Goal: Task Accomplishment & Management: Complete application form

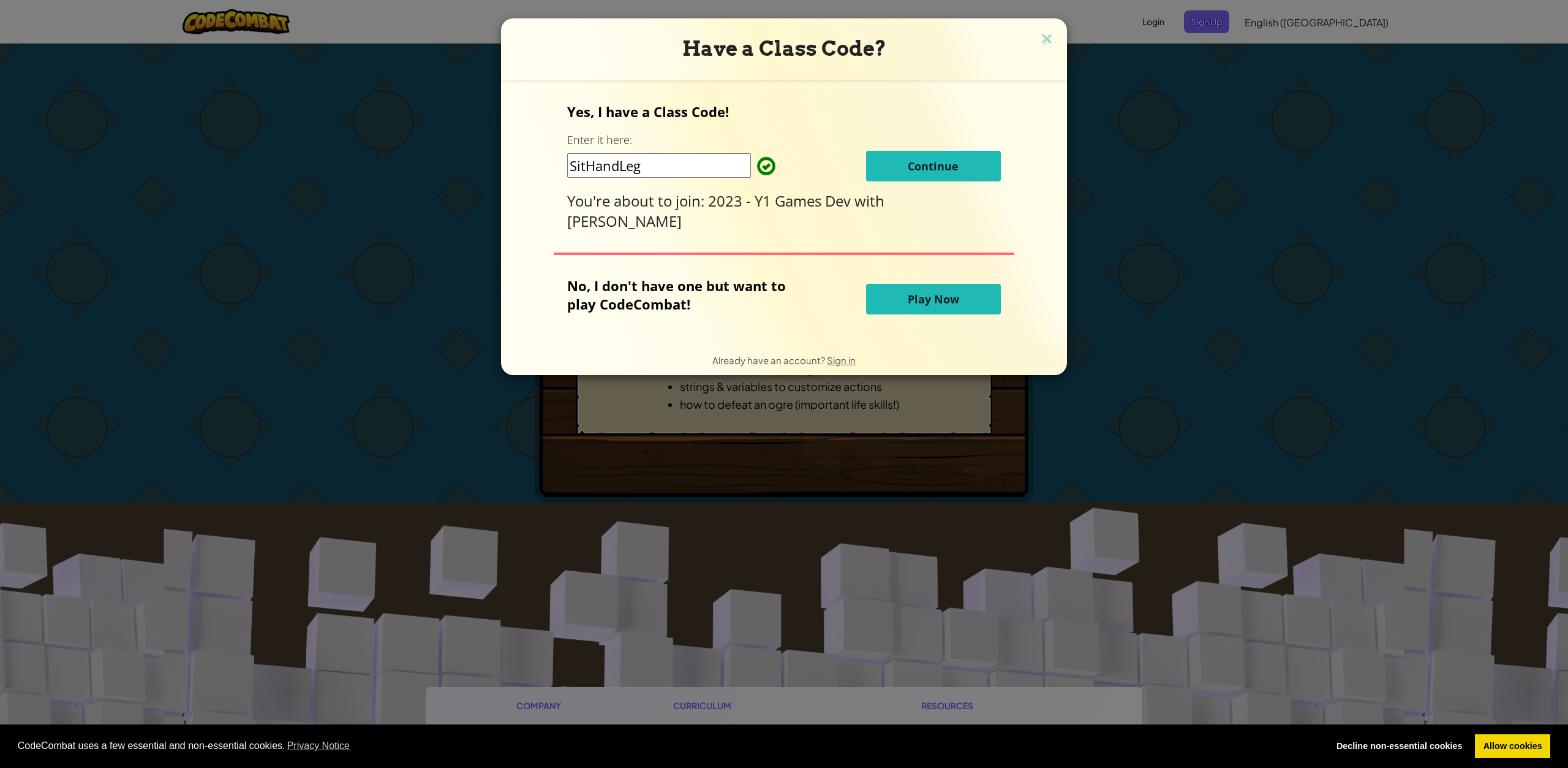
click at [896, 168] on button "Continue" at bounding box center [934, 166] width 135 height 31
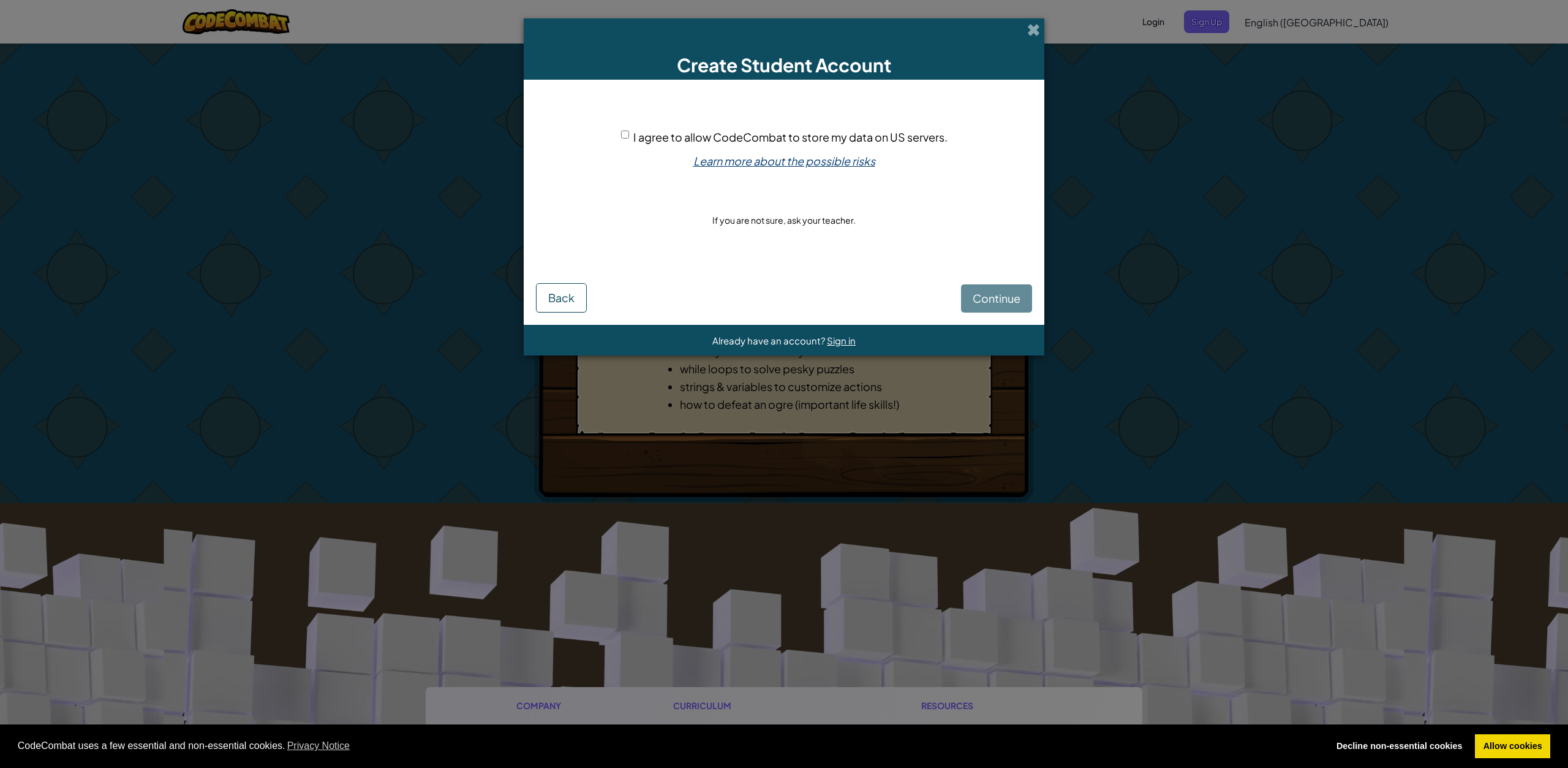
drag, startPoint x: 738, startPoint y: 134, endPoint x: 822, endPoint y: 162, distance: 88.5
click at [746, 136] on span "I agree to allow CodeCombat to store my data on US servers." at bounding box center [791, 137] width 314 height 14
click at [985, 285] on div "Continue Back" at bounding box center [784, 289] width 496 height 47
click at [991, 294] on div "Continue Back" at bounding box center [784, 289] width 496 height 47
click at [728, 131] on span "I agree to allow CodeCombat to store my data on US servers." at bounding box center [791, 137] width 314 height 14
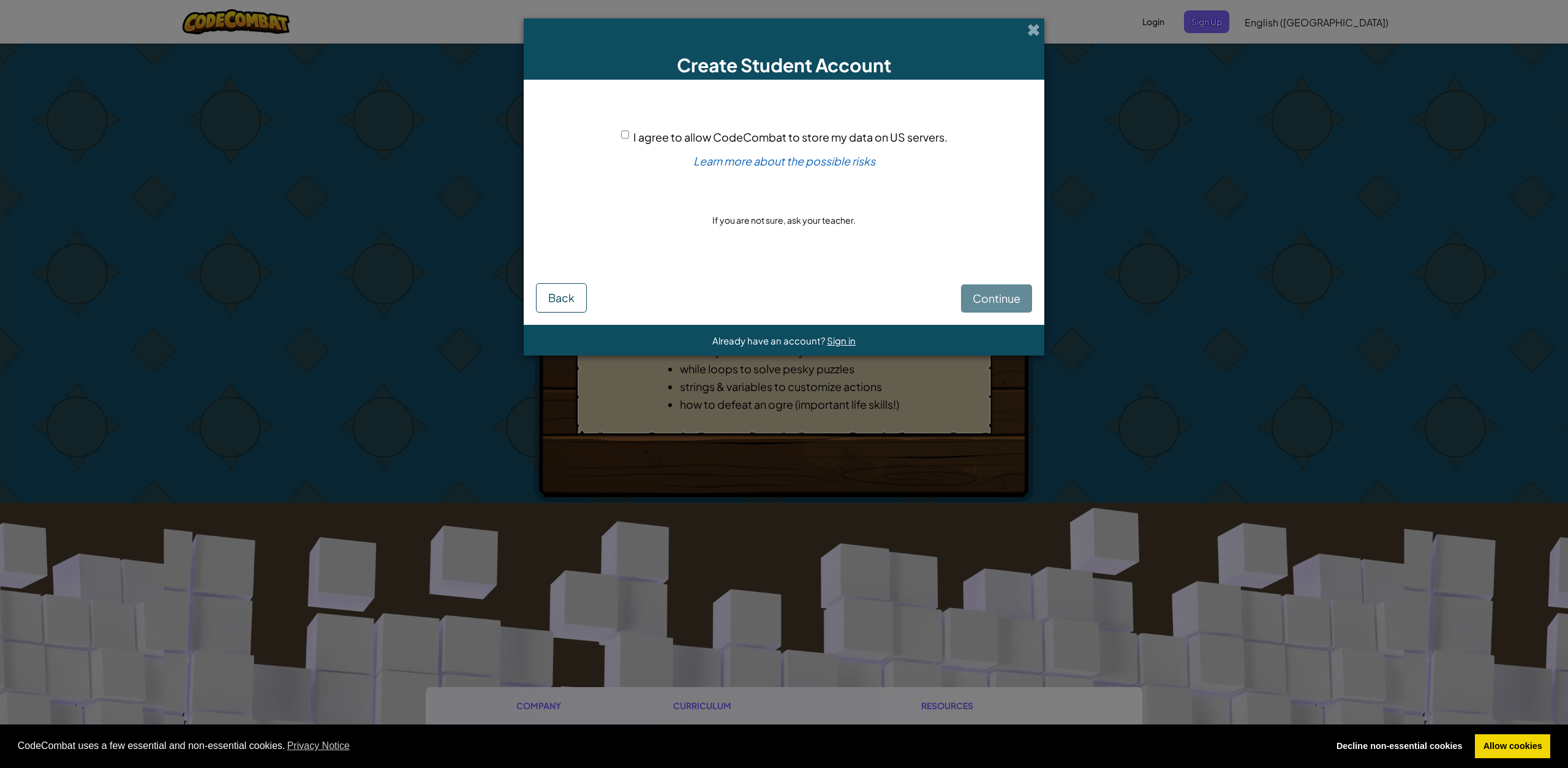
click at [629, 131] on input "I agree to allow CodeCombat to store my data on US servers." at bounding box center [624, 134] width 8 height 8
checkbox input "true"
click at [978, 298] on span "Continue" at bounding box center [996, 298] width 48 height 14
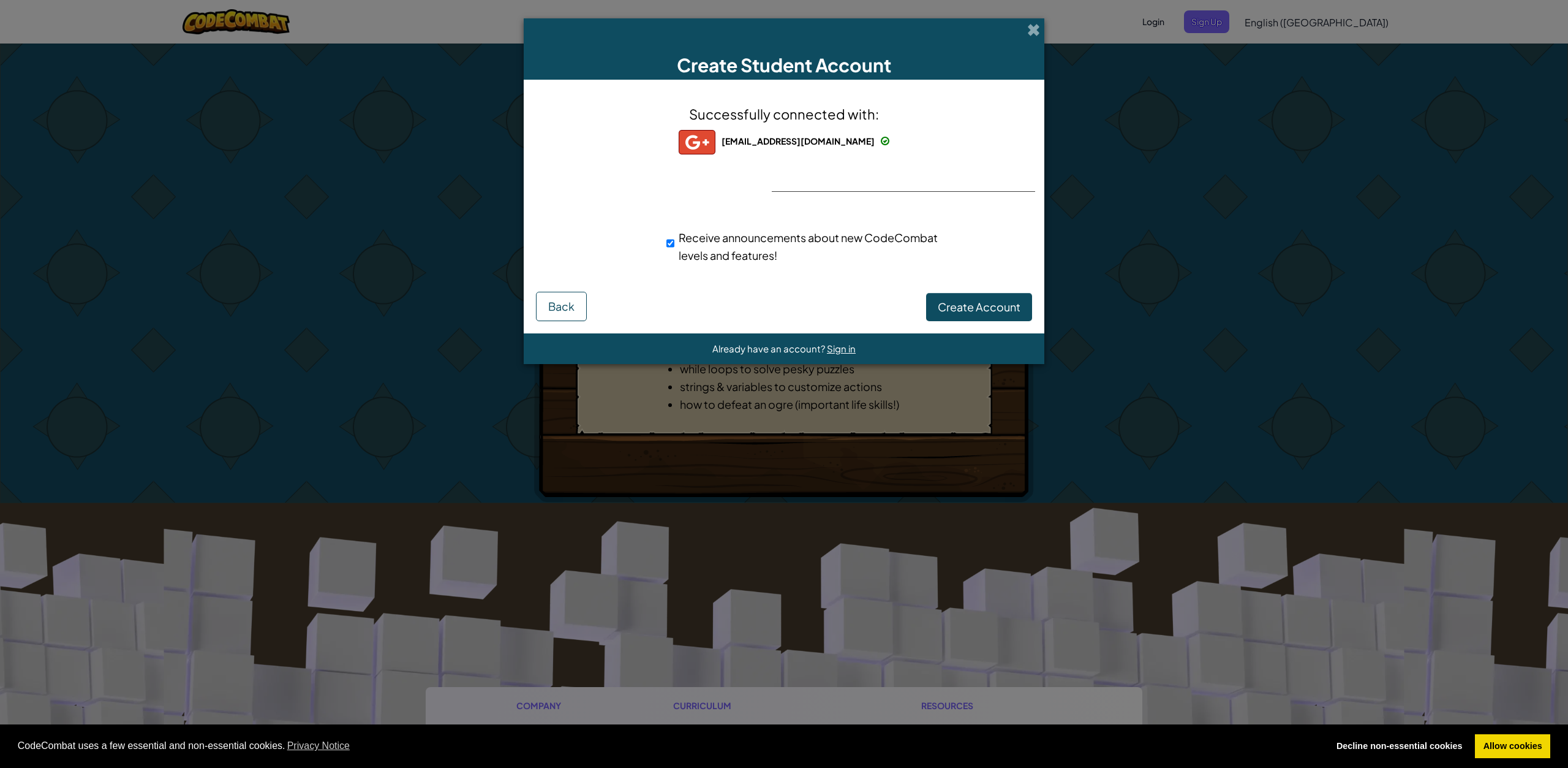
click at [931, 192] on div "Successfully connected with: [EMAIL_ADDRESS][DOMAIN_NAME] [EMAIL_ADDRESS][DOMAI…" at bounding box center [784, 191] width 490 height 200
click at [859, 188] on div "Successfully connected with: [EMAIL_ADDRESS][DOMAIN_NAME] [EMAIL_ADDRESS][DOMAI…" at bounding box center [784, 191] width 490 height 200
click at [834, 346] on span "Sign in" at bounding box center [841, 348] width 29 height 12
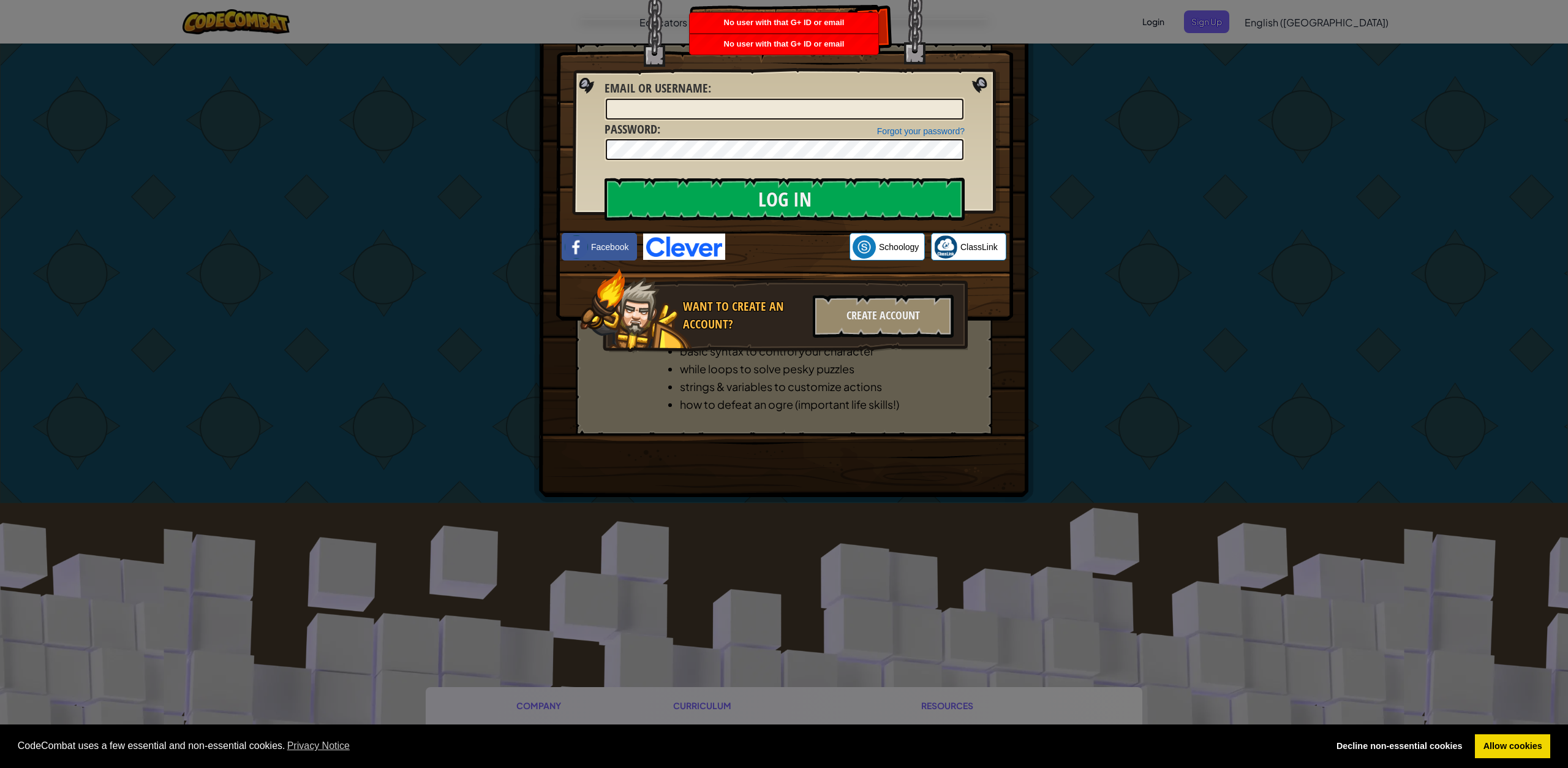
click at [1021, 148] on div "Log In Unknown Error Email or Username : Forgot your password? Password : Log I…" at bounding box center [784, 384] width 1568 height 768
